Goal: Obtain resource: Download file/media

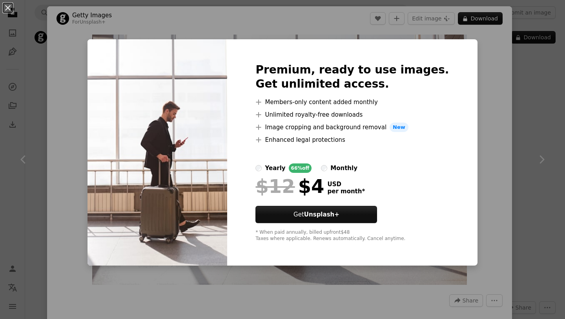
scroll to position [522, 0]
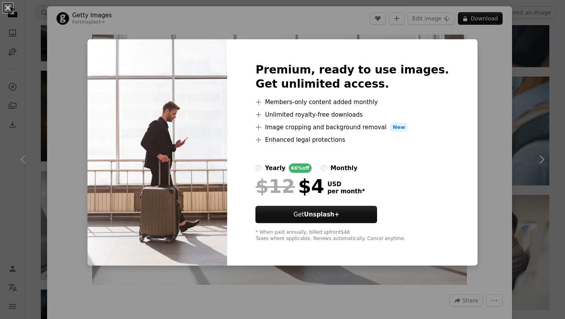
click at [468, 167] on div "An X shape Premium, ready to use images. Get unlimited access. A plus sign Memb…" at bounding box center [282, 159] width 565 height 319
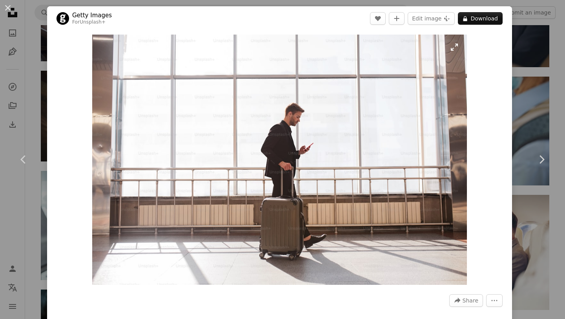
click at [458, 47] on img "Zoom in on this image" at bounding box center [279, 160] width 375 height 250
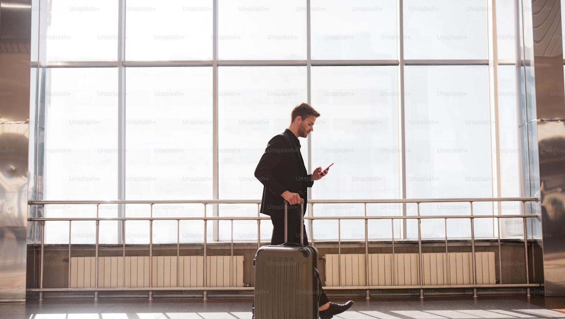
scroll to position [29, 0]
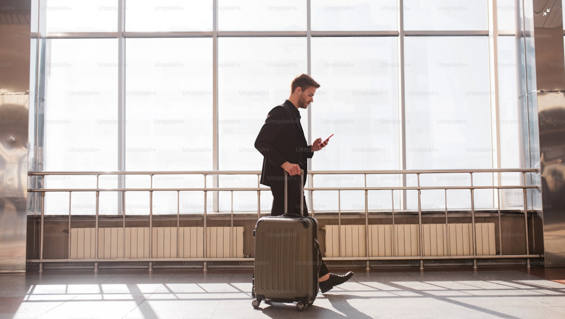
click at [550, 7] on img "Zoom out on this image" at bounding box center [283, 159] width 566 height 377
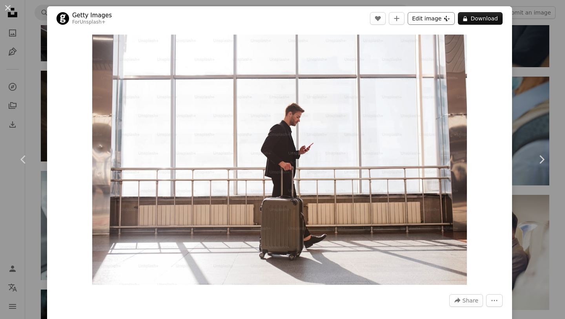
click at [452, 22] on button "Edit image Plus sign for Unsplash+" at bounding box center [431, 18] width 47 height 13
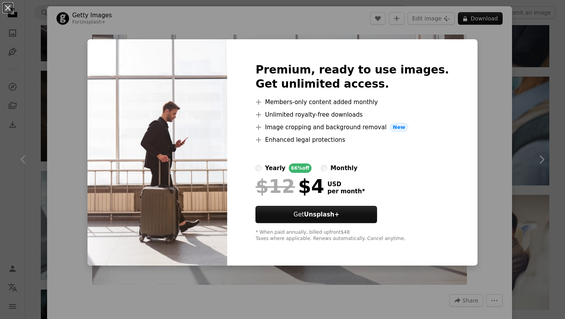
click at [468, 49] on div "An X shape Premium, ready to use images. Get unlimited access. A plus sign Memb…" at bounding box center [282, 159] width 565 height 319
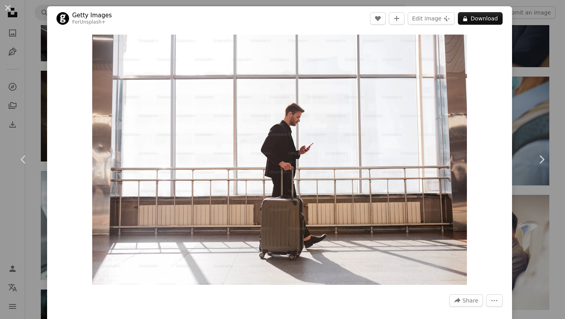
click at [549, 113] on div "An X shape Chevron left Chevron right Getty Images For Unsplash+ A heart A plus…" at bounding box center [282, 159] width 565 height 319
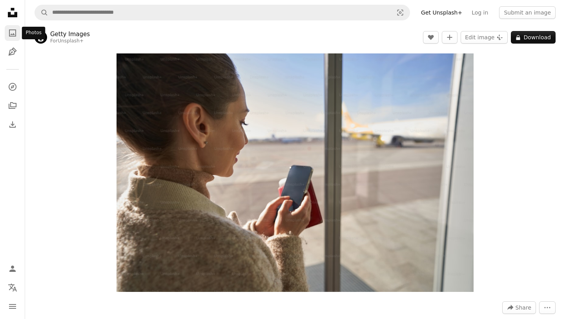
click at [9, 38] on link "A photo" at bounding box center [13, 33] width 16 height 16
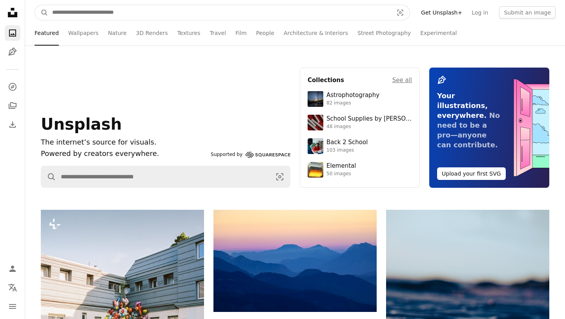
click at [117, 15] on input "Find visuals sitewide" at bounding box center [219, 12] width 343 height 15
